Goal: Check status: Check status

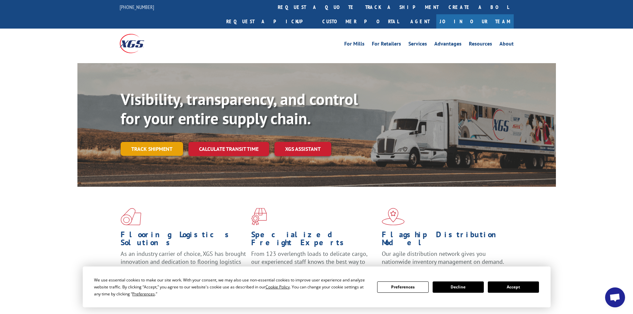
click at [156, 142] on link "Track shipment" at bounding box center [152, 149] width 62 height 14
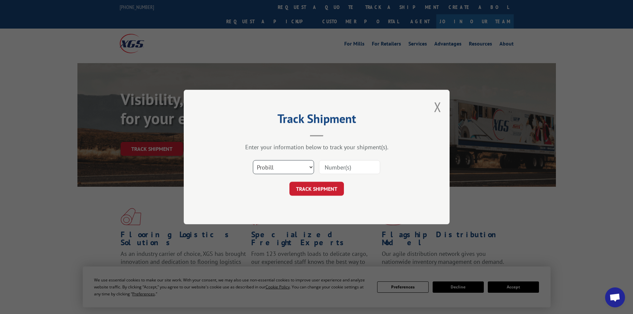
click at [271, 162] on select "Select category... Probill BOL PO" at bounding box center [283, 167] width 61 height 14
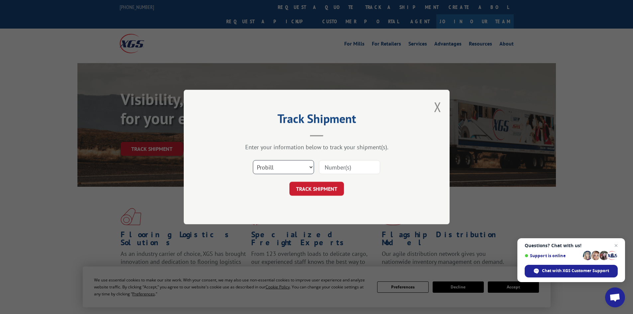
select select "po"
click at [253, 160] on select "Select category... Probill BOL PO" at bounding box center [283, 167] width 61 height 14
click at [318, 189] on button "TRACK SHIPMENT" at bounding box center [316, 189] width 55 height 14
click at [330, 168] on input at bounding box center [349, 167] width 61 height 14
paste input "31548877"
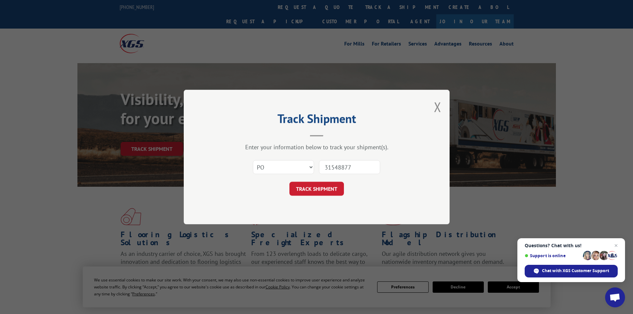
type input "31548877"
click at [299, 184] on button "TRACK SHIPMENT" at bounding box center [316, 189] width 55 height 14
